Goal: Check status: Check status

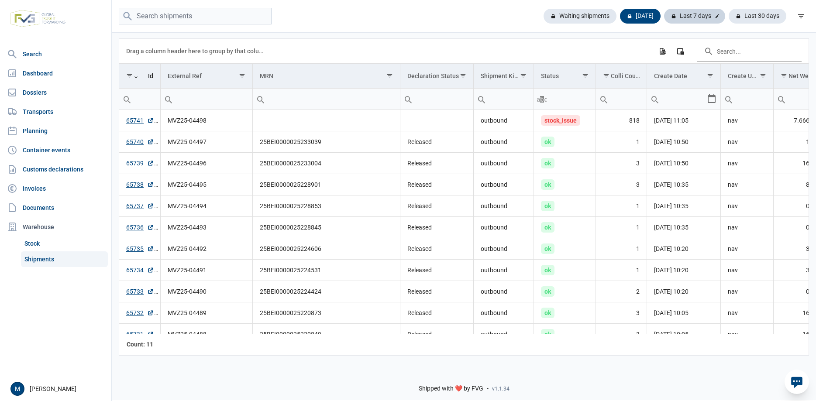
click at [701, 18] on div "Last 7 days" at bounding box center [694, 16] width 61 height 15
click at [642, 14] on div "Today" at bounding box center [644, 16] width 48 height 15
click at [136, 122] on link "65741" at bounding box center [140, 120] width 28 height 9
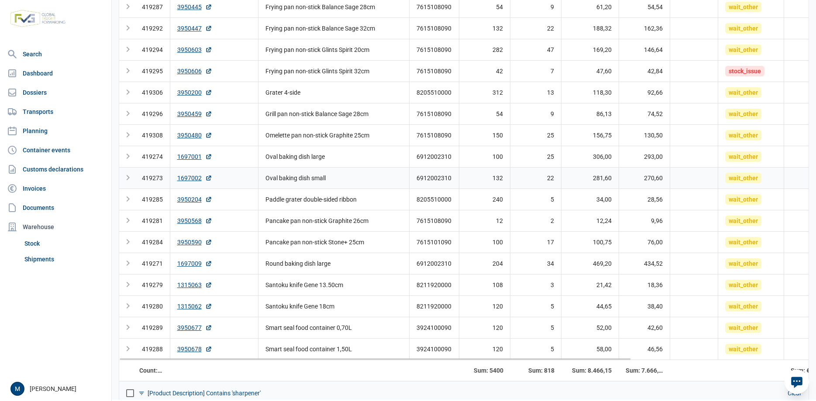
scroll to position [629, 0]
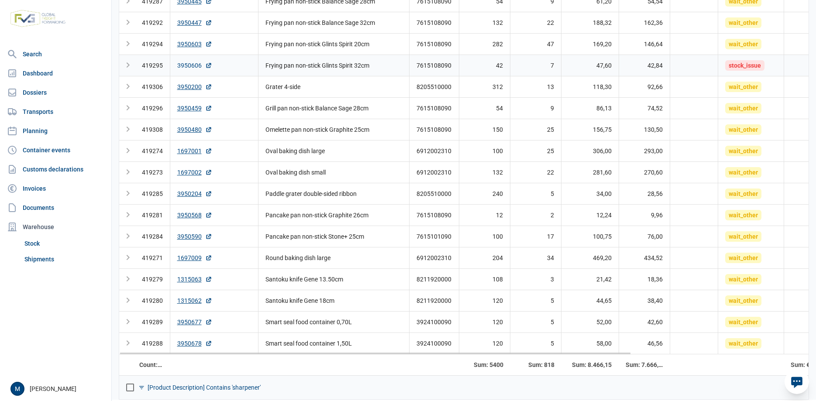
click at [197, 66] on link "3950606" at bounding box center [194, 65] width 35 height 9
